Goal: Transaction & Acquisition: Purchase product/service

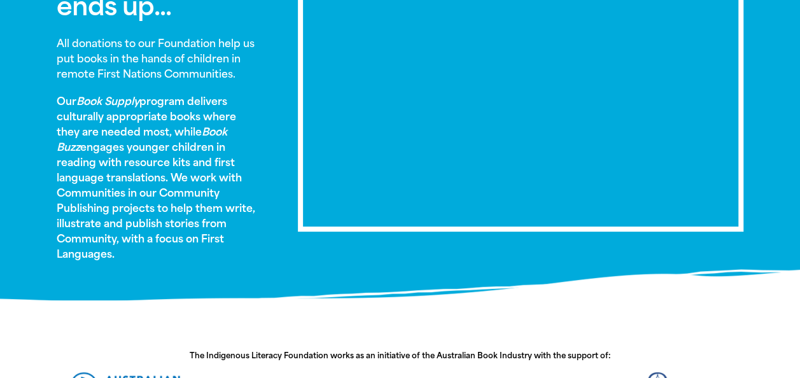
scroll to position [737, 0]
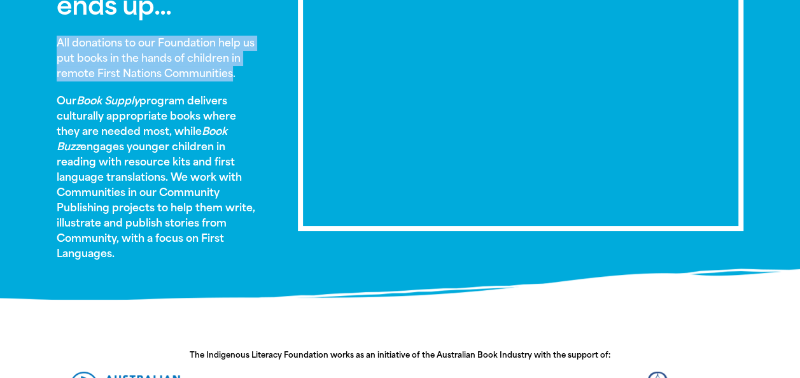
drag, startPoint x: 232, startPoint y: 75, endPoint x: 59, endPoint y: 43, distance: 176.1
click at [59, 43] on strong "All donations to our Foundation help us put books in the hands of children in r…" at bounding box center [156, 58] width 198 height 43
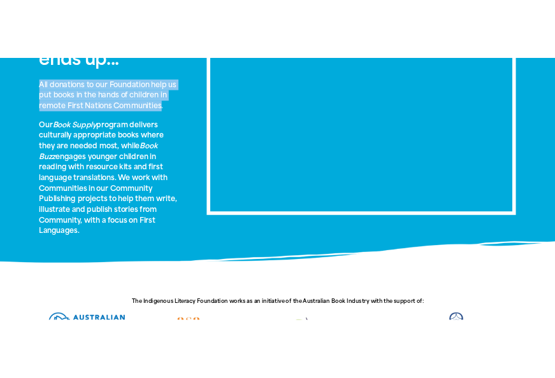
scroll to position [732, 0]
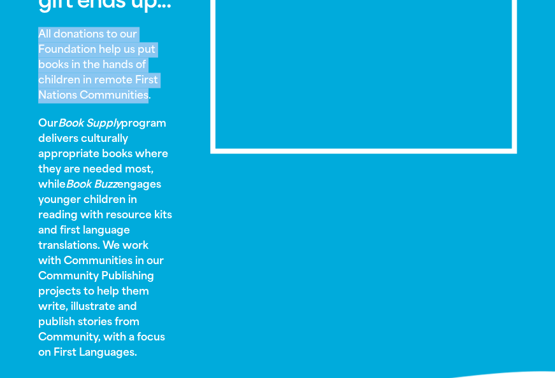
copy strong "All donations to our Foundation help us put books in the hands of children in r…"
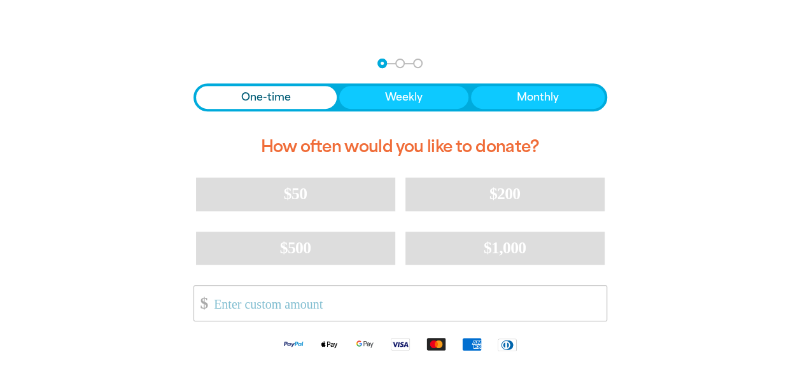
scroll to position [0, 0]
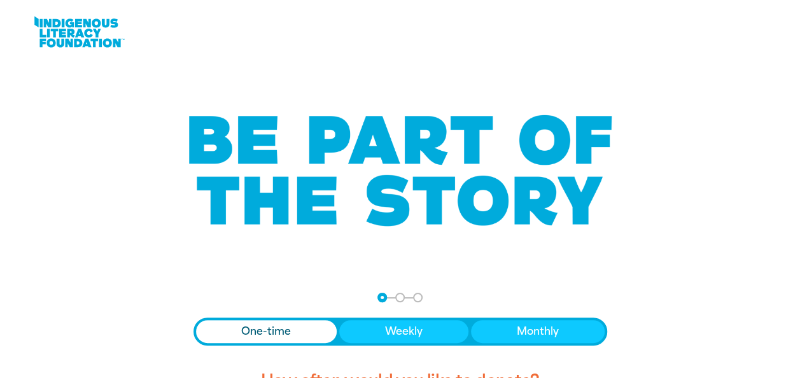
click at [89, 34] on link at bounding box center [79, 32] width 96 height 39
click at [73, 44] on link at bounding box center [79, 32] width 96 height 39
click at [75, 34] on link at bounding box center [79, 32] width 96 height 39
